Goal: Task Accomplishment & Management: Use online tool/utility

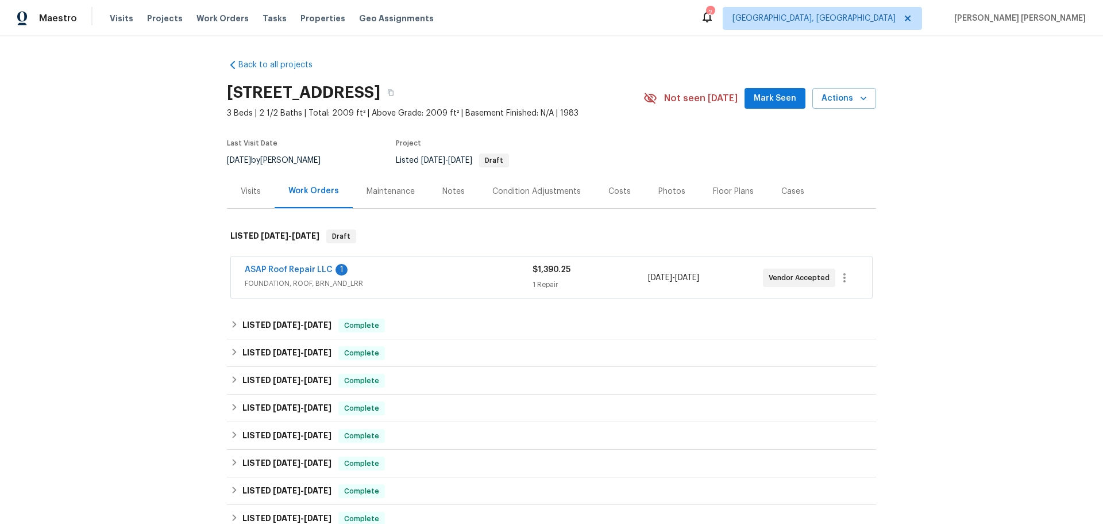
click at [248, 197] on div "Visits" at bounding box center [251, 191] width 20 height 11
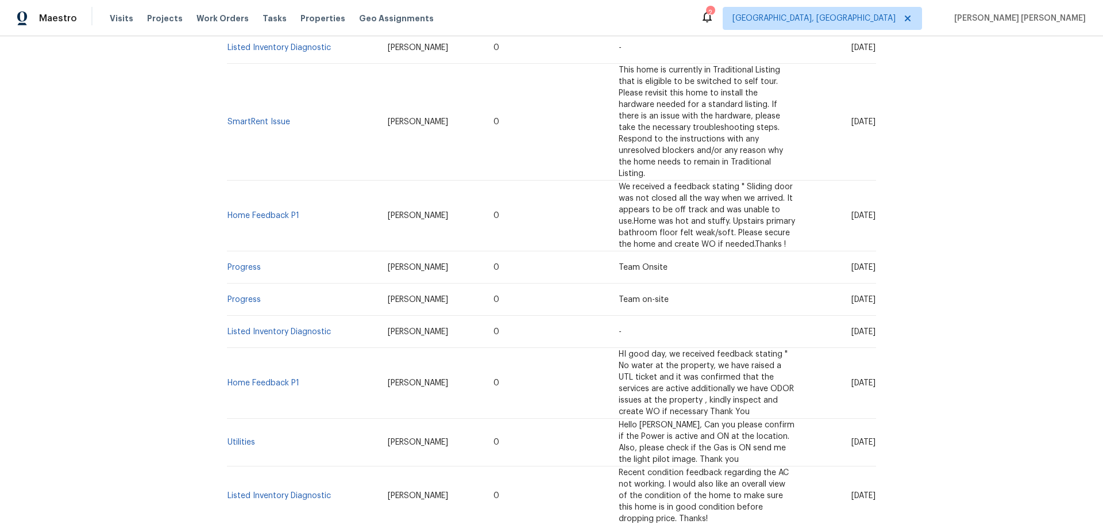
scroll to position [632, 0]
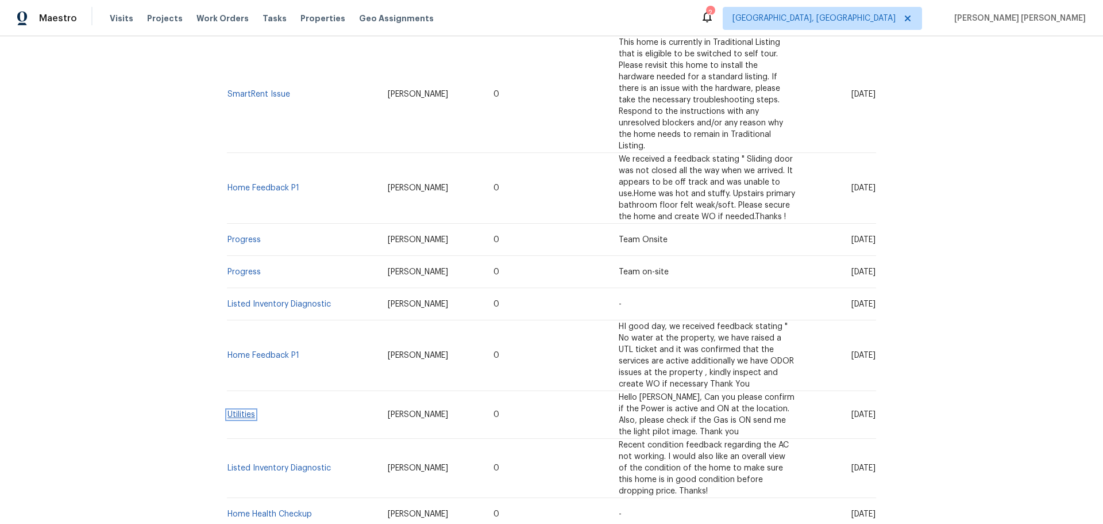
click at [237, 410] on link "Utilities" at bounding box center [242, 414] width 28 height 8
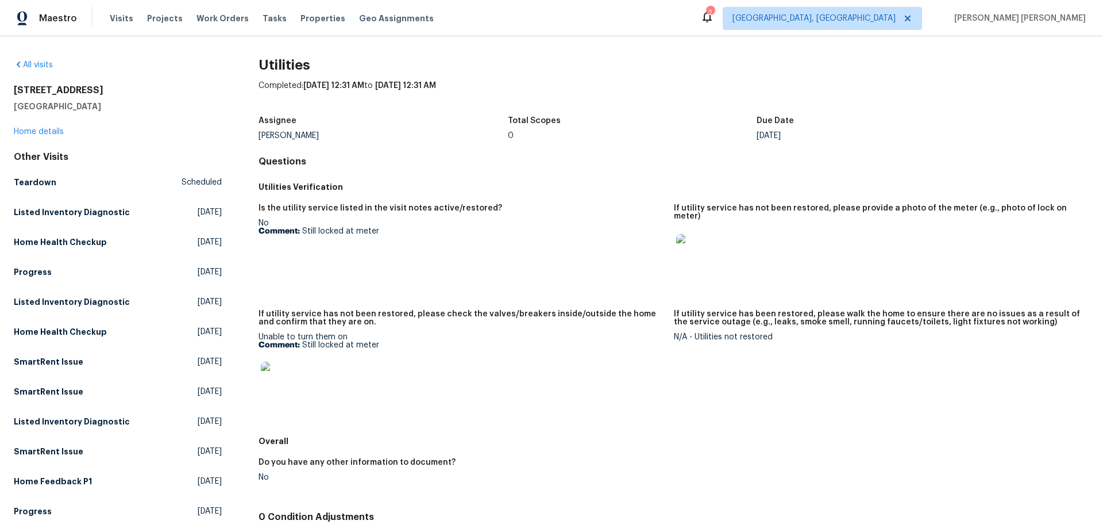
click at [271, 365] on img at bounding box center [279, 380] width 37 height 37
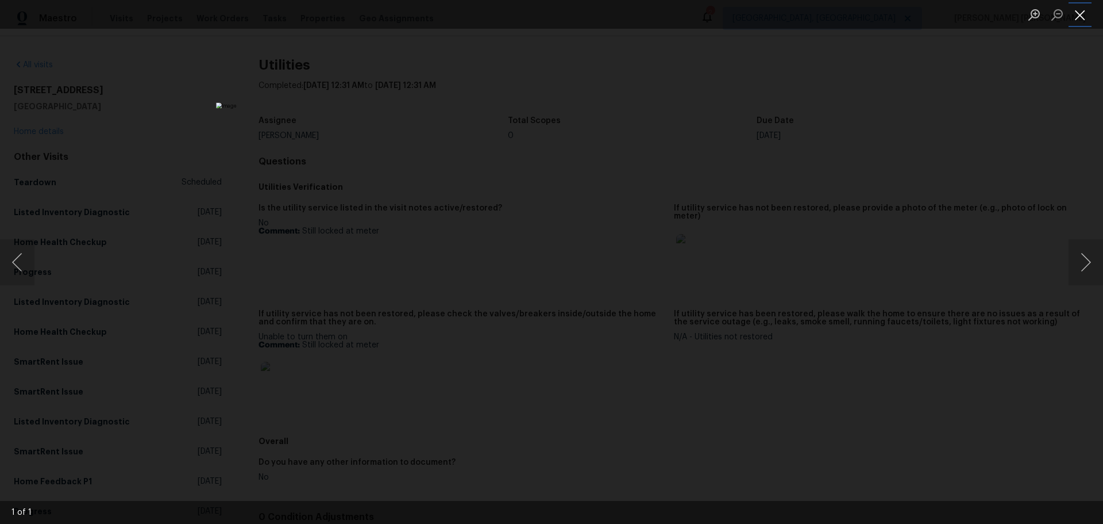
click at [1077, 23] on button "Close lightbox" at bounding box center [1080, 15] width 23 height 20
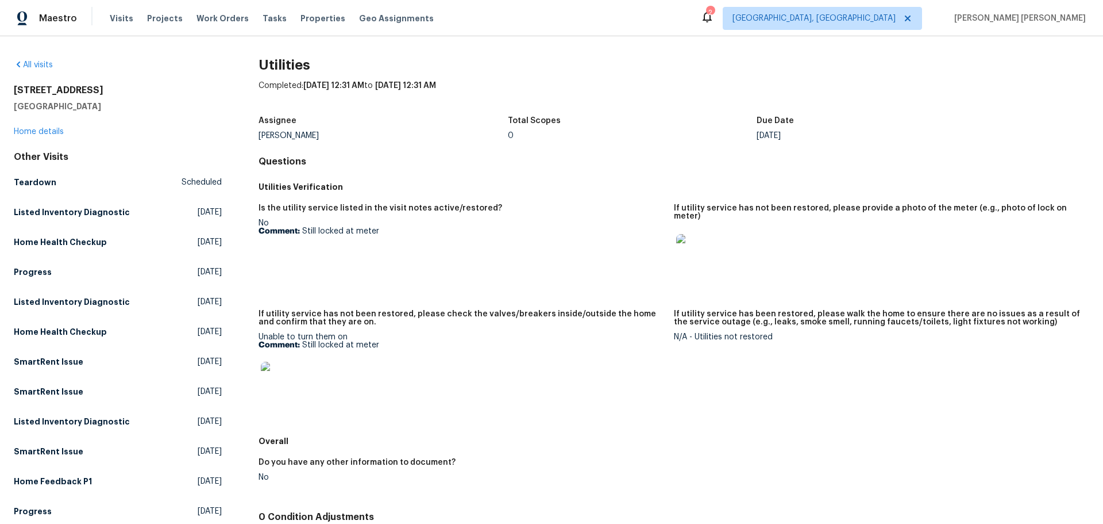
click at [705, 240] on img at bounding box center [694, 252] width 37 height 37
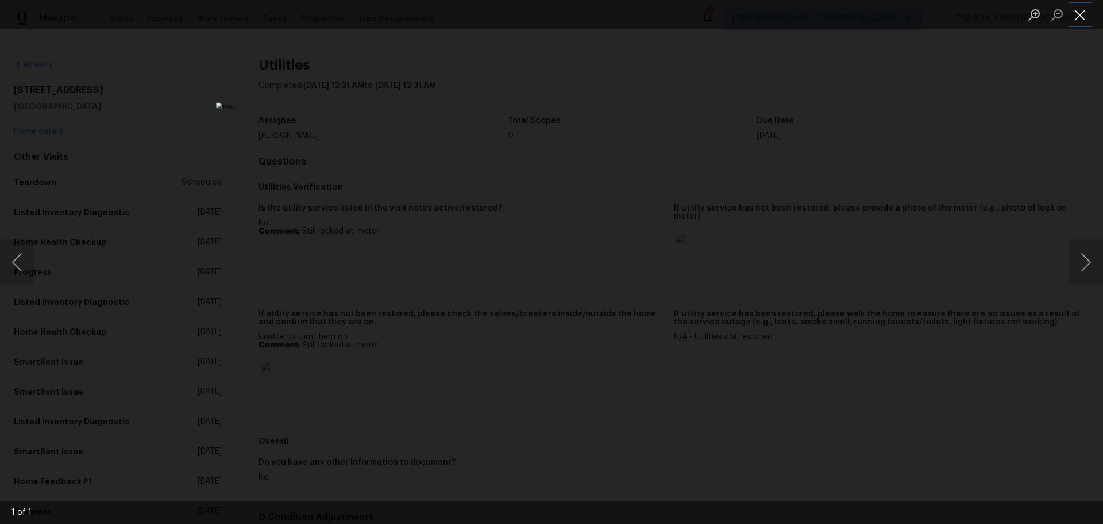
click at [1078, 17] on button "Close lightbox" at bounding box center [1080, 15] width 23 height 20
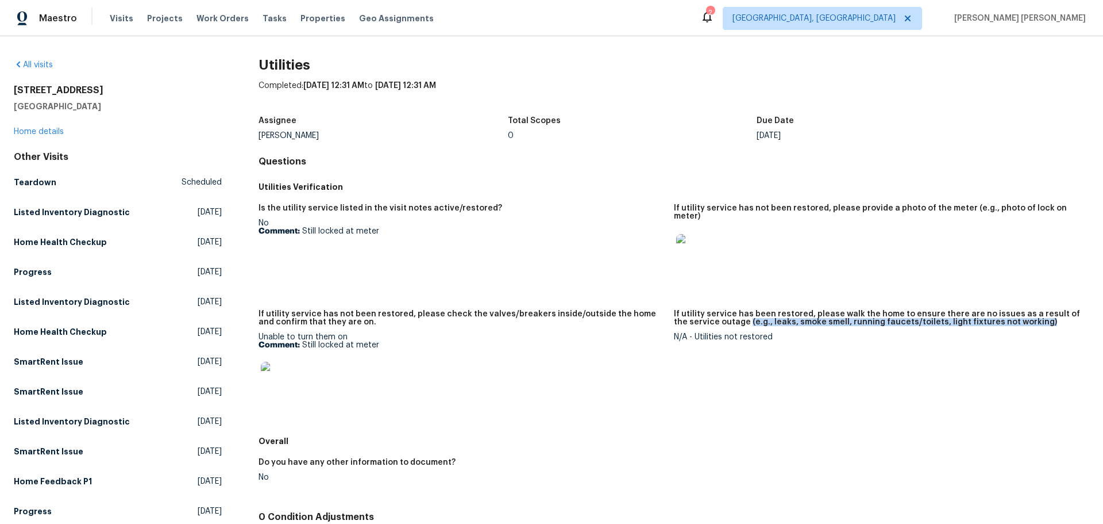
drag, startPoint x: 1025, startPoint y: 311, endPoint x: 728, endPoint y: 318, distance: 297.2
click at [728, 318] on div "If utility service has been restored, please walk the home to ensure there are …" at bounding box center [877, 321] width 406 height 23
click at [783, 333] on div "N/A - Utilities not restored" at bounding box center [877, 337] width 406 height 8
